Goal: Download file/media

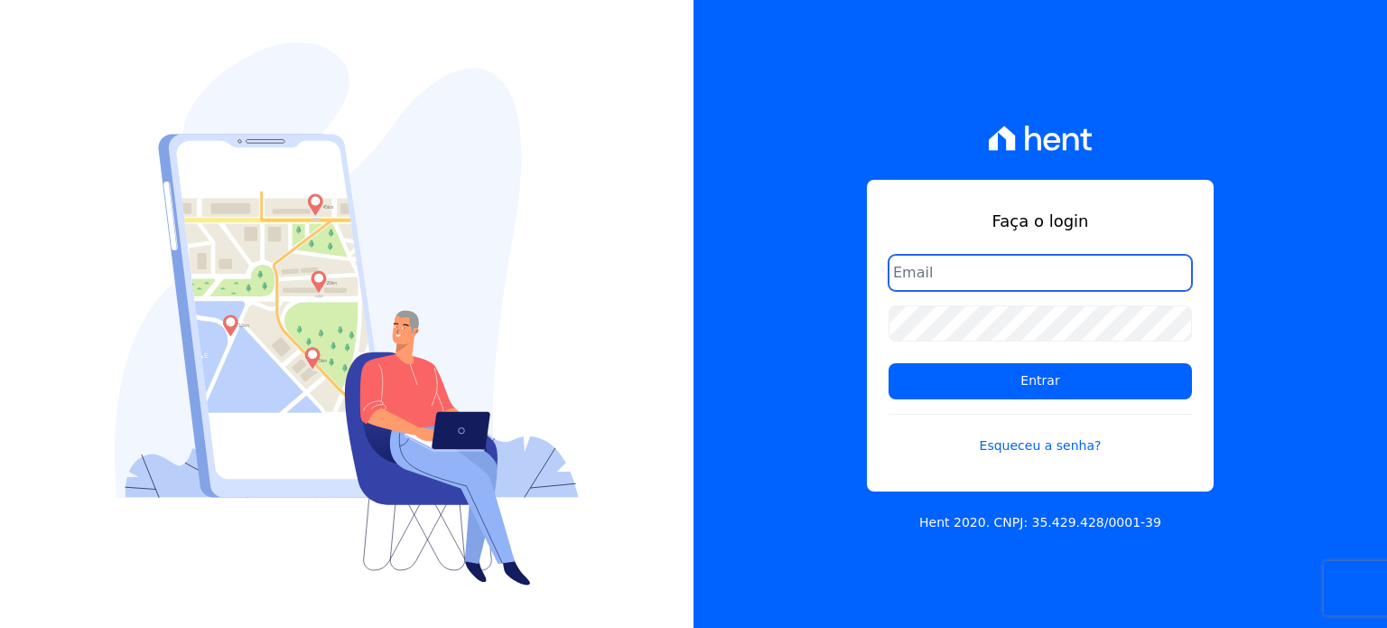
click at [943, 269] on input "email" at bounding box center [1040, 273] width 303 height 36
type input "[PERSON_NAME][EMAIL_ADDRESS][DOMAIN_NAME]"
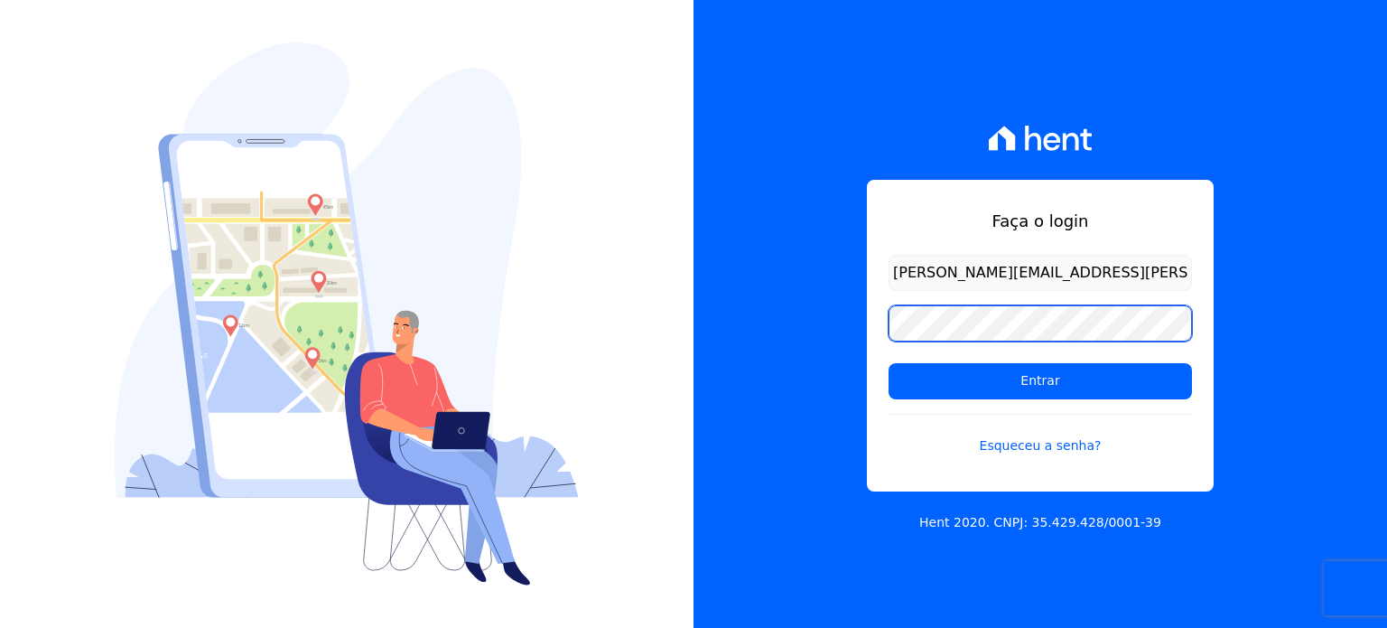
click at [825, 322] on div "Faça o login paula.silva@senziani.com Entrar Esqueceu a senha? Hent 2020. CNPJ:…" at bounding box center [1041, 314] width 694 height 628
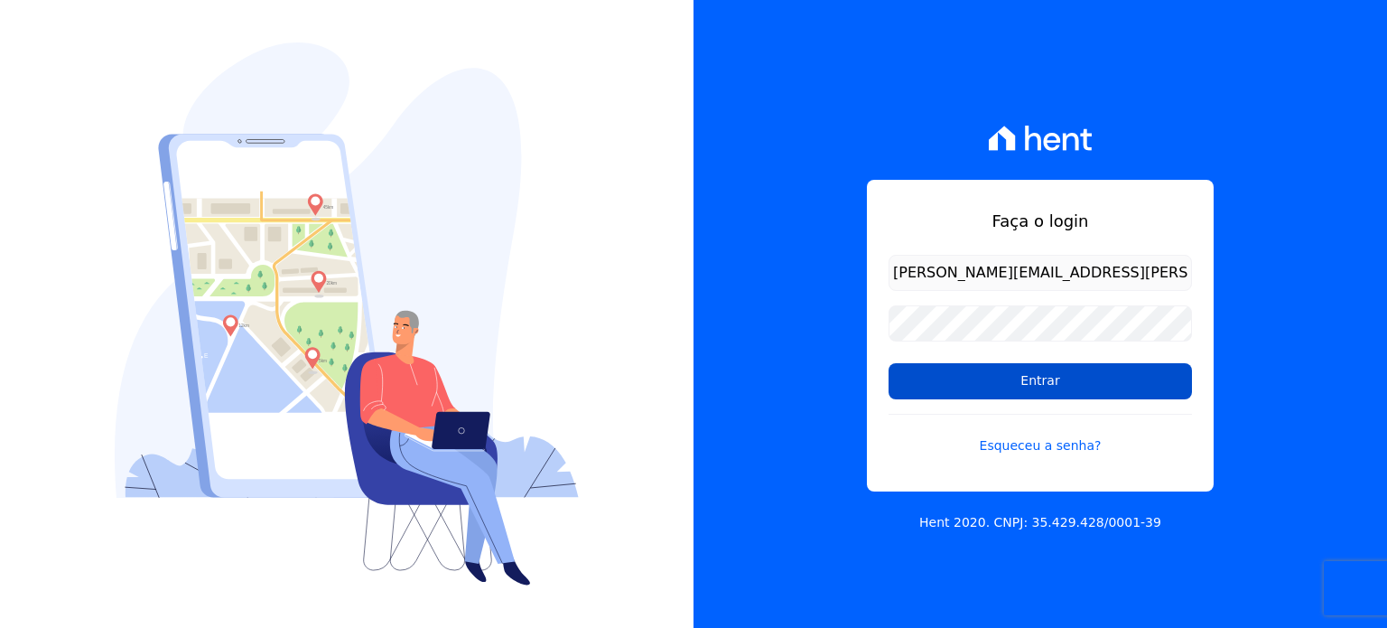
click at [944, 383] on input "Entrar" at bounding box center [1040, 381] width 303 height 36
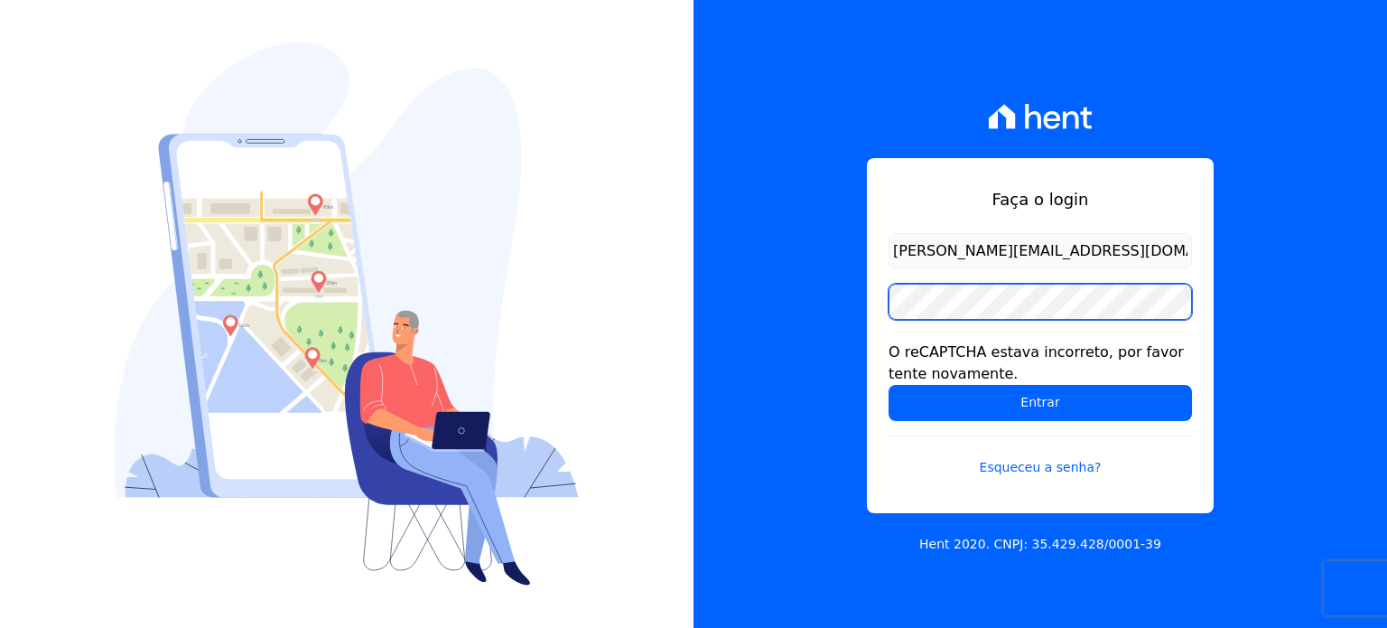
click at [701, 295] on div "Faça o login [PERSON_NAME][EMAIL_ADDRESS][DOMAIN_NAME] O reCAPTCHA estava incor…" at bounding box center [1041, 314] width 694 height 628
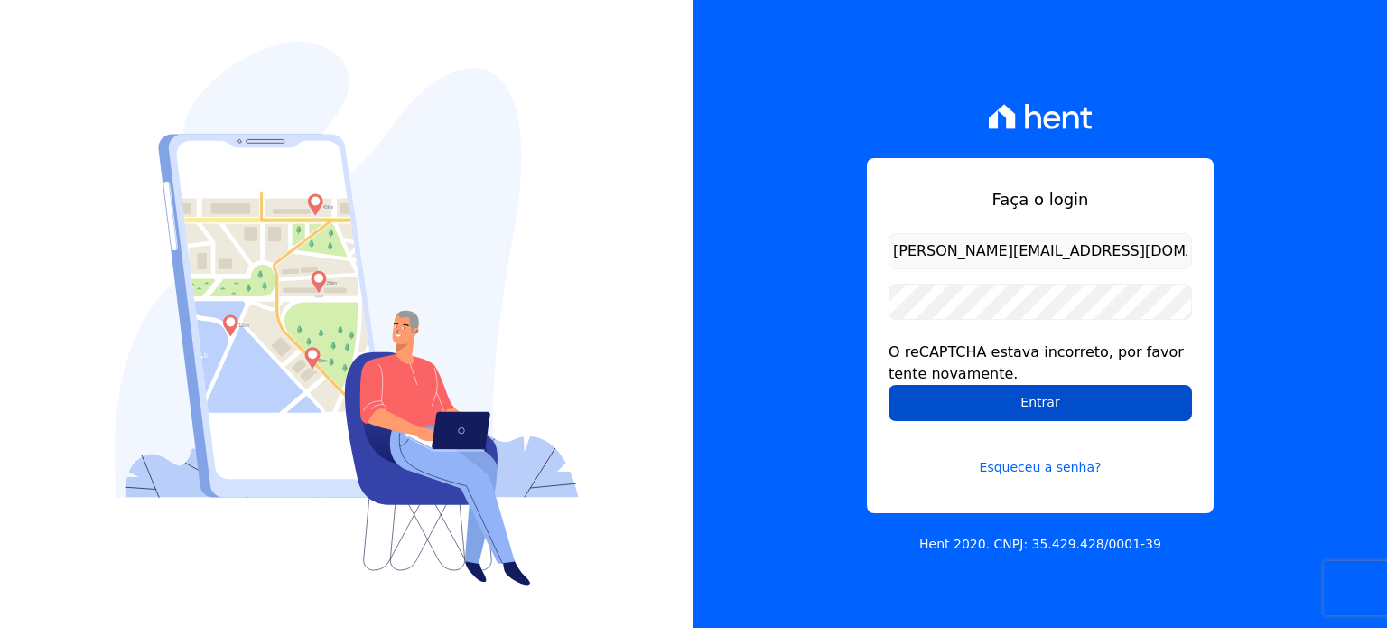
click at [953, 409] on input "Entrar" at bounding box center [1040, 403] width 303 height 36
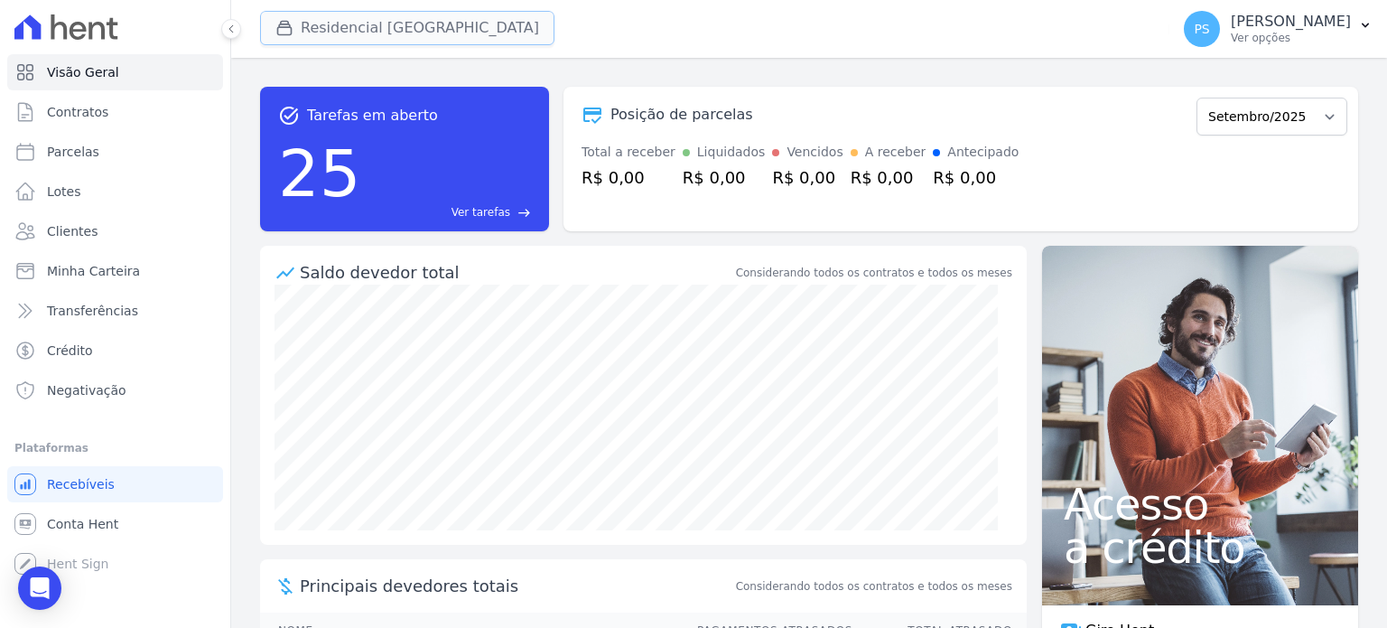
click at [343, 35] on button "Residencial Villa Sardenha" at bounding box center [407, 28] width 294 height 34
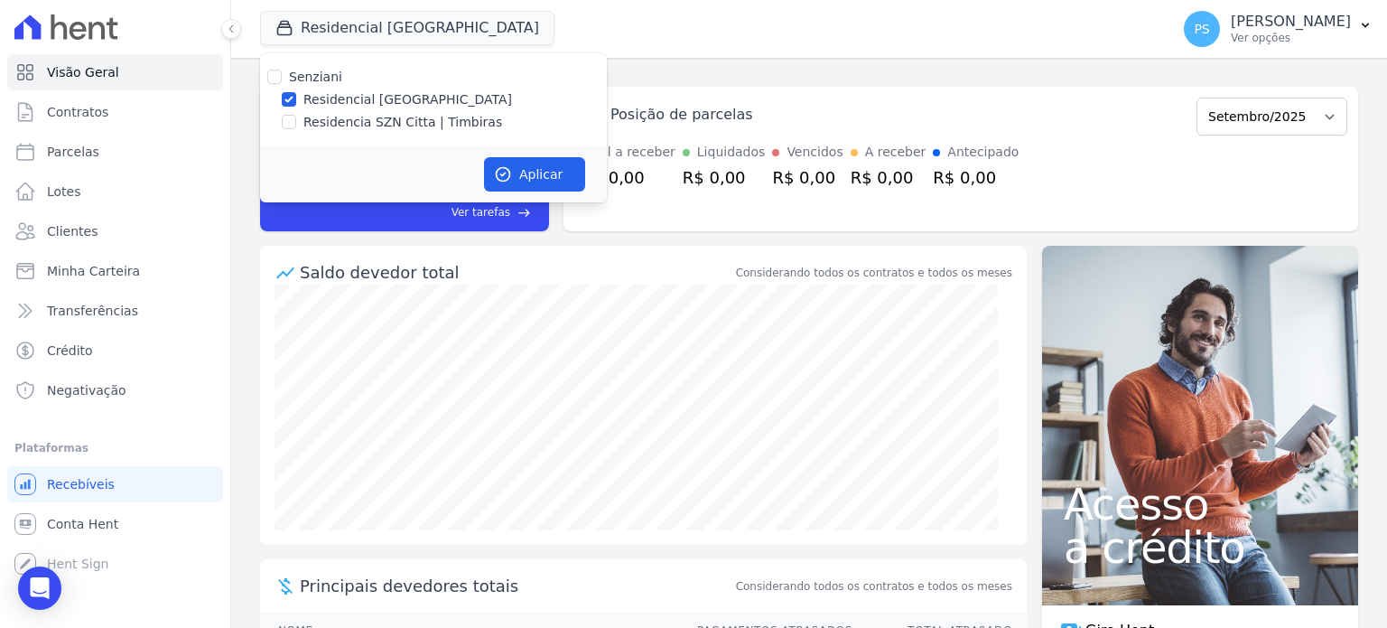
click at [322, 124] on label "Residencia SZN Citta | Timbiras" at bounding box center [402, 122] width 199 height 19
click at [296, 124] on input "Residencia SZN Citta | Timbiras" at bounding box center [289, 122] width 14 height 14
checkbox input "true"
click at [322, 104] on label "Residencial Villa Sardenha" at bounding box center [407, 99] width 209 height 19
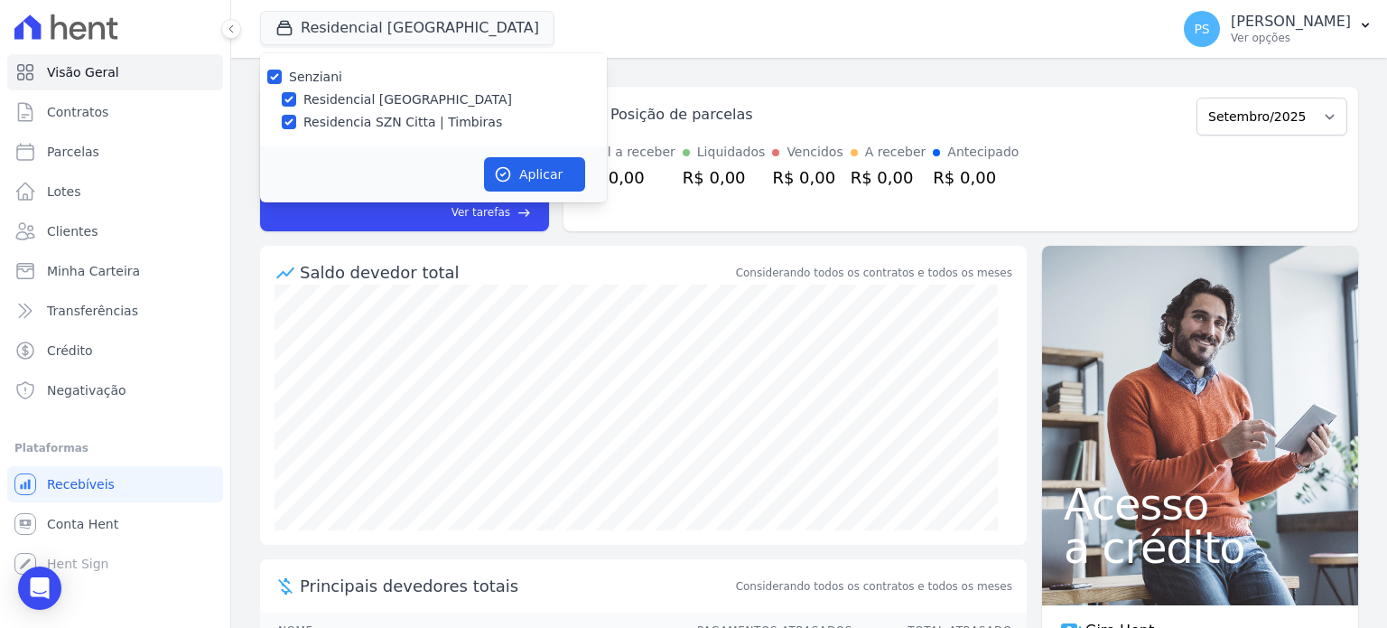
click at [296, 104] on input "Residencial Villa Sardenha" at bounding box center [289, 99] width 14 height 14
checkbox input "false"
click at [563, 171] on button "Aplicar" at bounding box center [534, 174] width 101 height 34
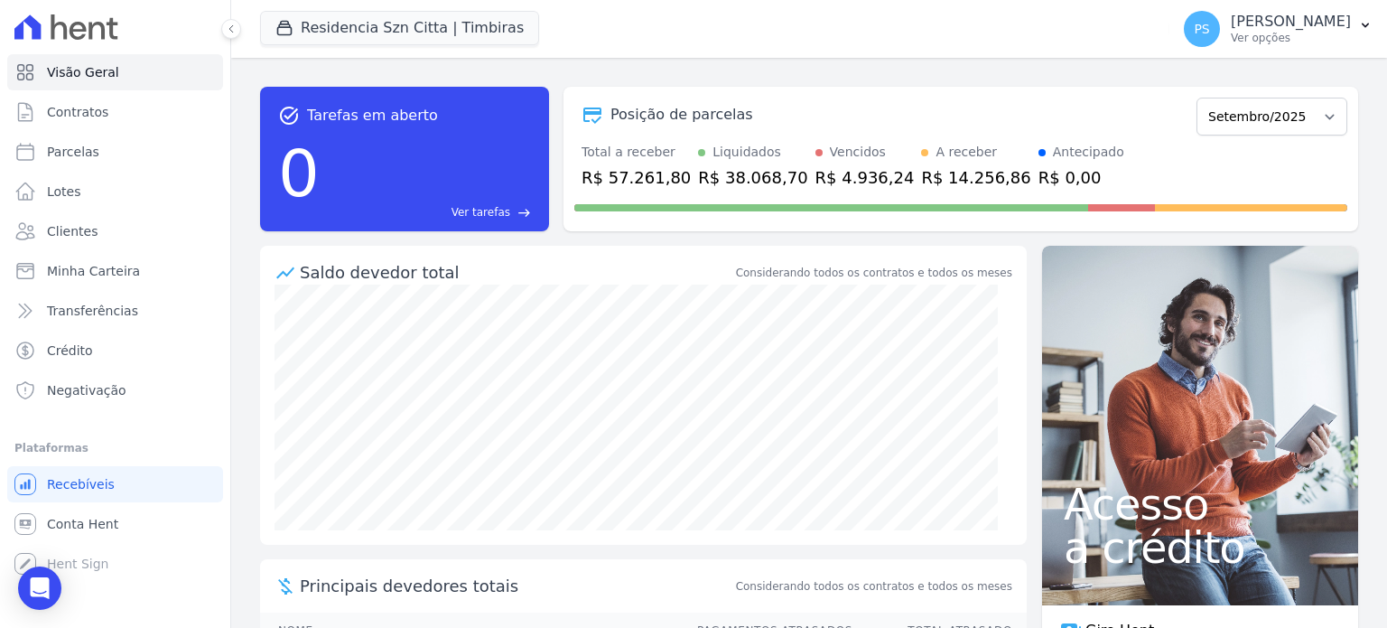
click at [536, 178] on div "task_alt Tarefas em aberto 0 Ver tarefas east" at bounding box center [404, 159] width 289 height 145
click at [1313, 24] on p "Paula Silva" at bounding box center [1291, 22] width 120 height 18
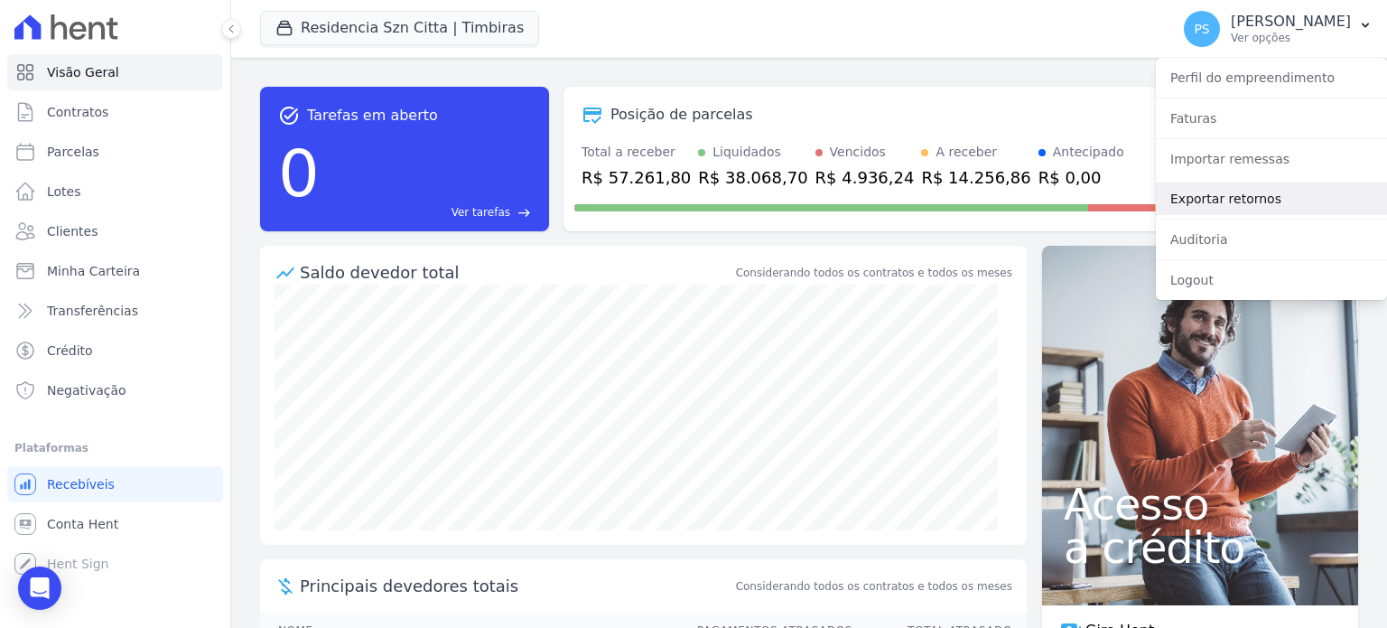
click at [1203, 201] on link "Exportar retornos" at bounding box center [1271, 198] width 231 height 33
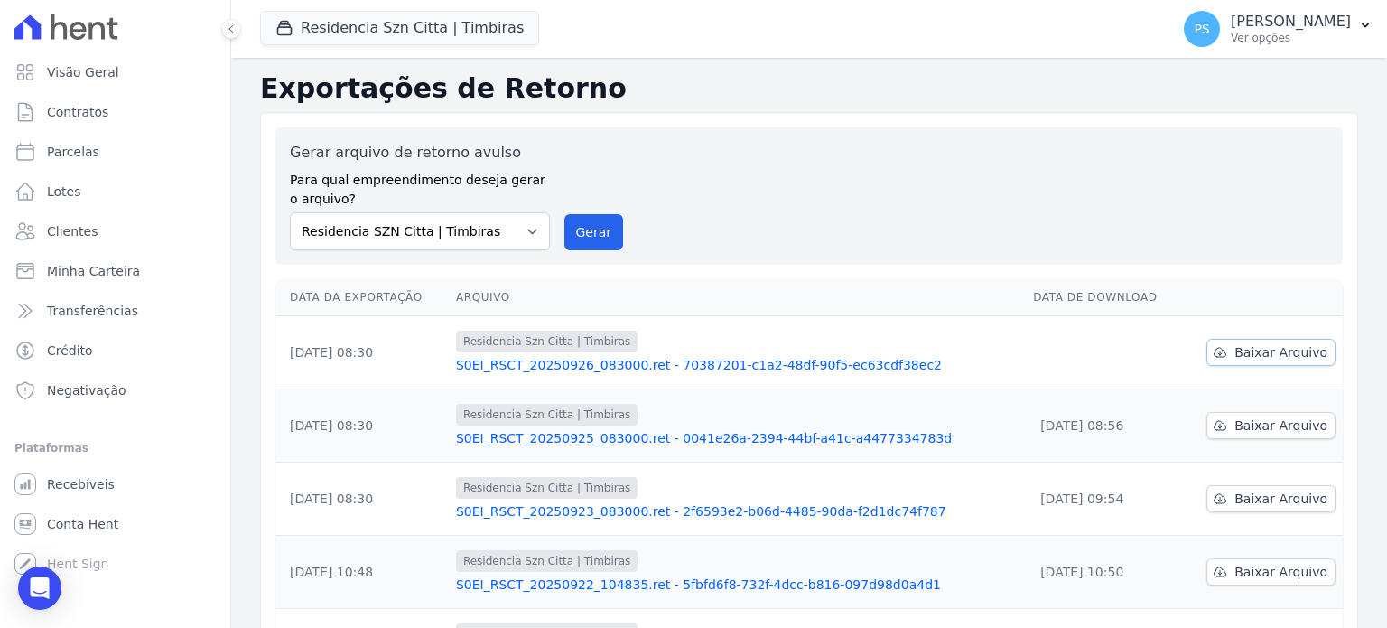
click at [1254, 352] on span "Baixar Arquivo" at bounding box center [1281, 352] width 93 height 18
